Goal: Information Seeking & Learning: Learn about a topic

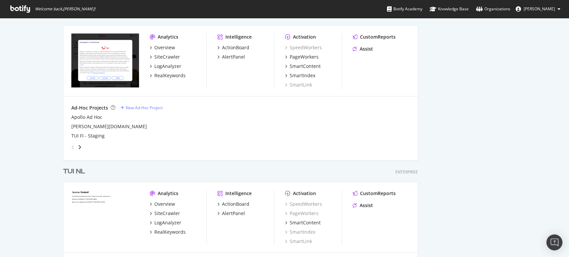
scroll to position [1043, 0]
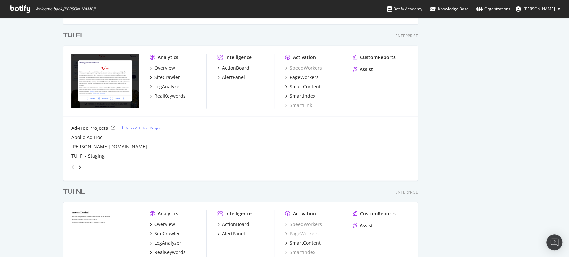
click at [65, 35] on div "TUI FI" at bounding box center [72, 36] width 19 height 10
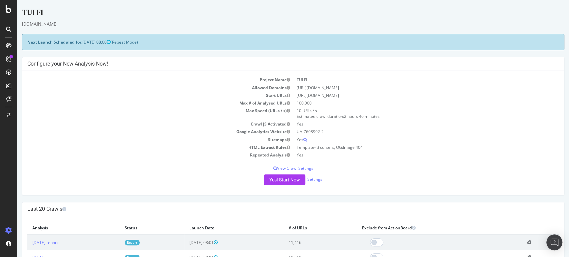
click at [140, 240] on link "Report" at bounding box center [132, 243] width 15 height 6
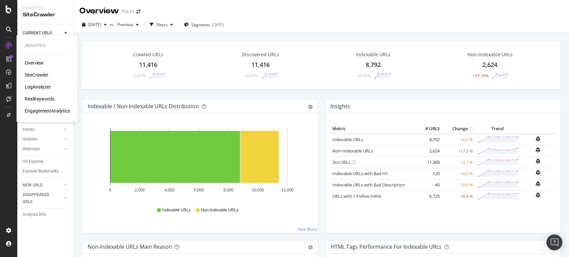
click at [44, 87] on div "LogAnalyzer" at bounding box center [38, 87] width 26 height 7
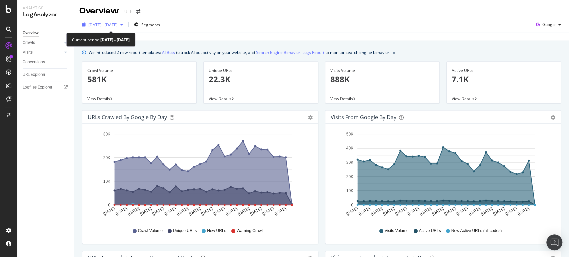
click at [123, 26] on icon "button" at bounding box center [121, 25] width 3 height 4
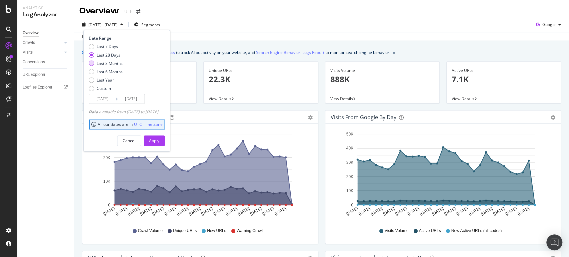
click at [90, 64] on div "Last 3 Months" at bounding box center [91, 63] width 5 height 5
type input "[DATE]"
click at [159, 142] on div "Apply" at bounding box center [154, 141] width 10 height 6
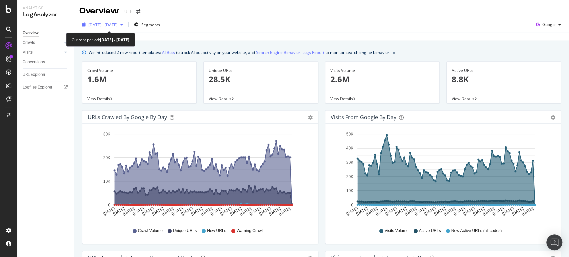
click at [126, 25] on div "button" at bounding box center [122, 25] width 8 height 4
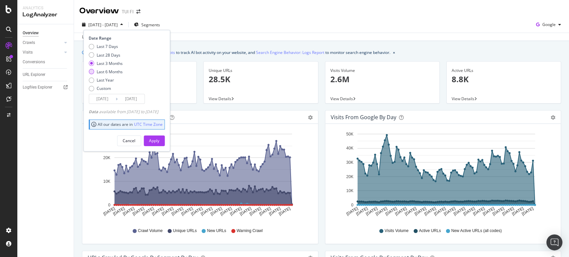
click at [118, 70] on div "Last 6 Months" at bounding box center [110, 72] width 26 height 6
type input "[DATE]"
click at [158, 141] on button "Apply" at bounding box center [154, 141] width 21 height 11
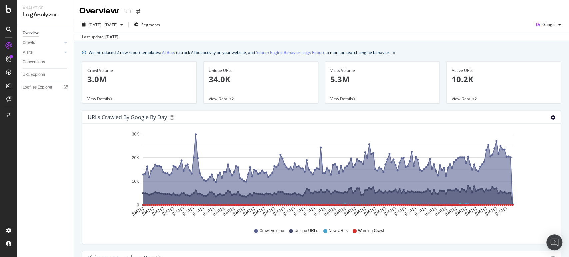
click at [551, 118] on icon "gear" at bounding box center [553, 117] width 5 height 5
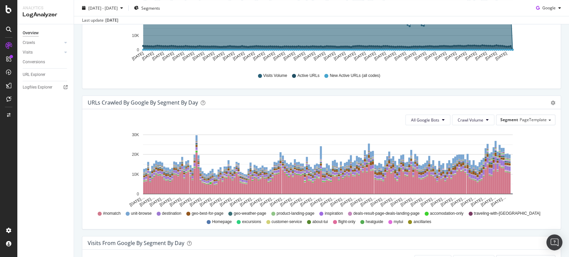
scroll to position [370, 0]
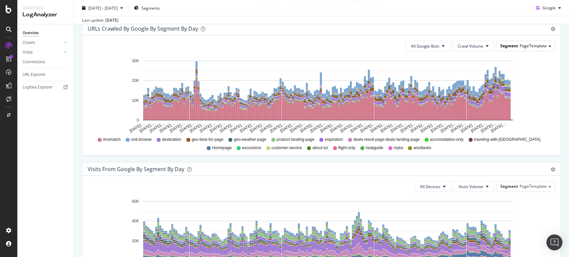
click at [542, 48] on div "Segment PageTemplate" at bounding box center [525, 46] width 59 height 10
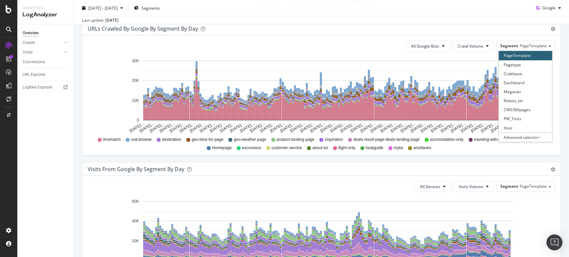
click at [560, 45] on div "We introduced 2 new report templates: AI Bots to track AI bot activity on your …" at bounding box center [321, 139] width 495 height 937
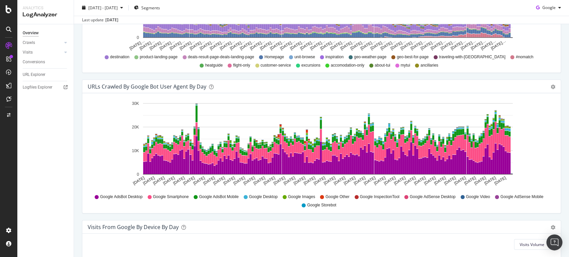
scroll to position [539, 0]
